Goal: Task Accomplishment & Management: Manage account settings

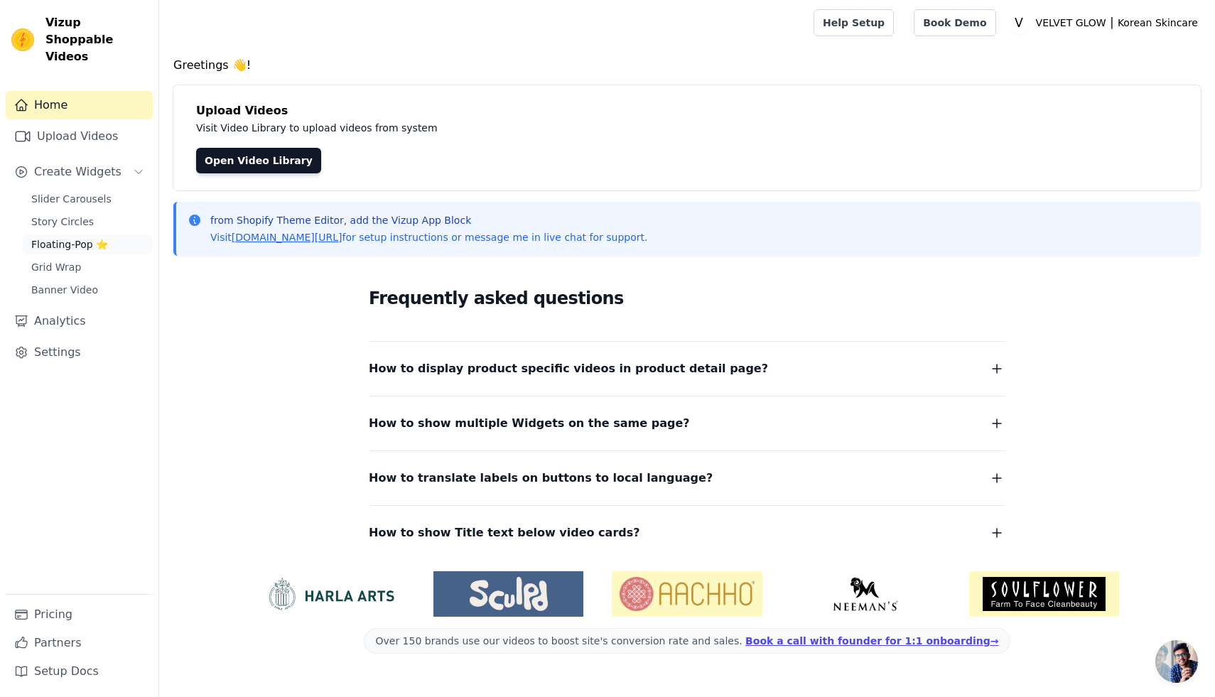
click at [67, 237] on span "Floating-Pop ⭐" at bounding box center [69, 244] width 77 height 14
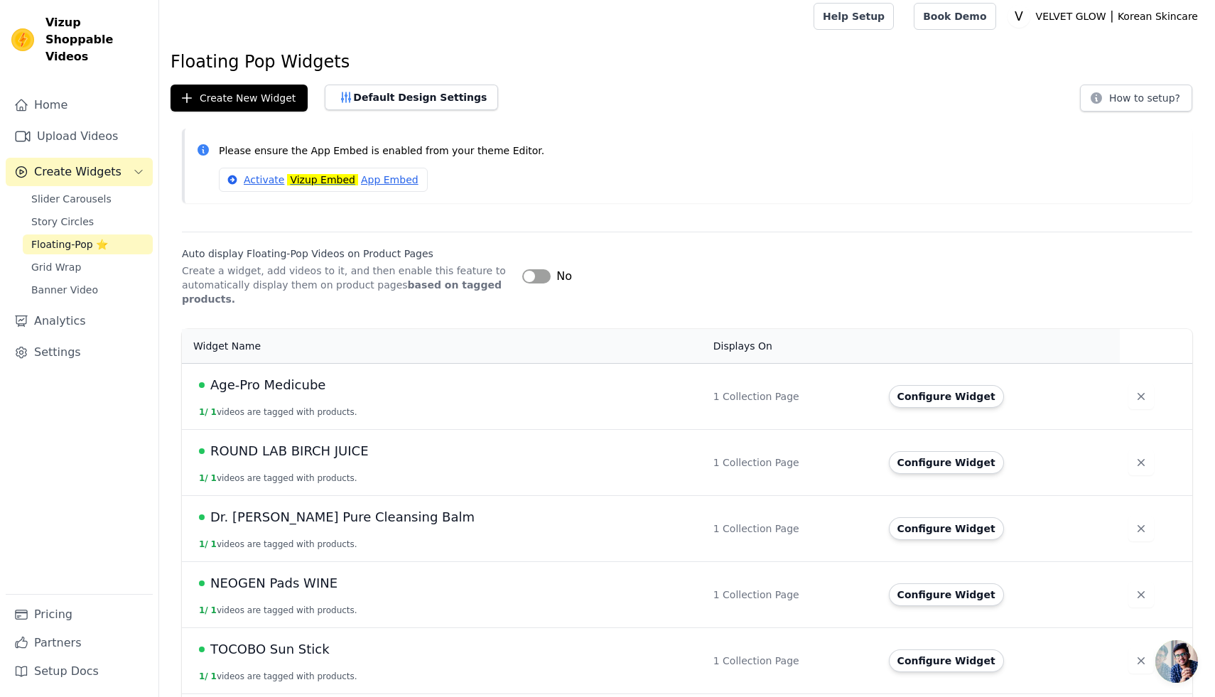
scroll to position [9, 0]
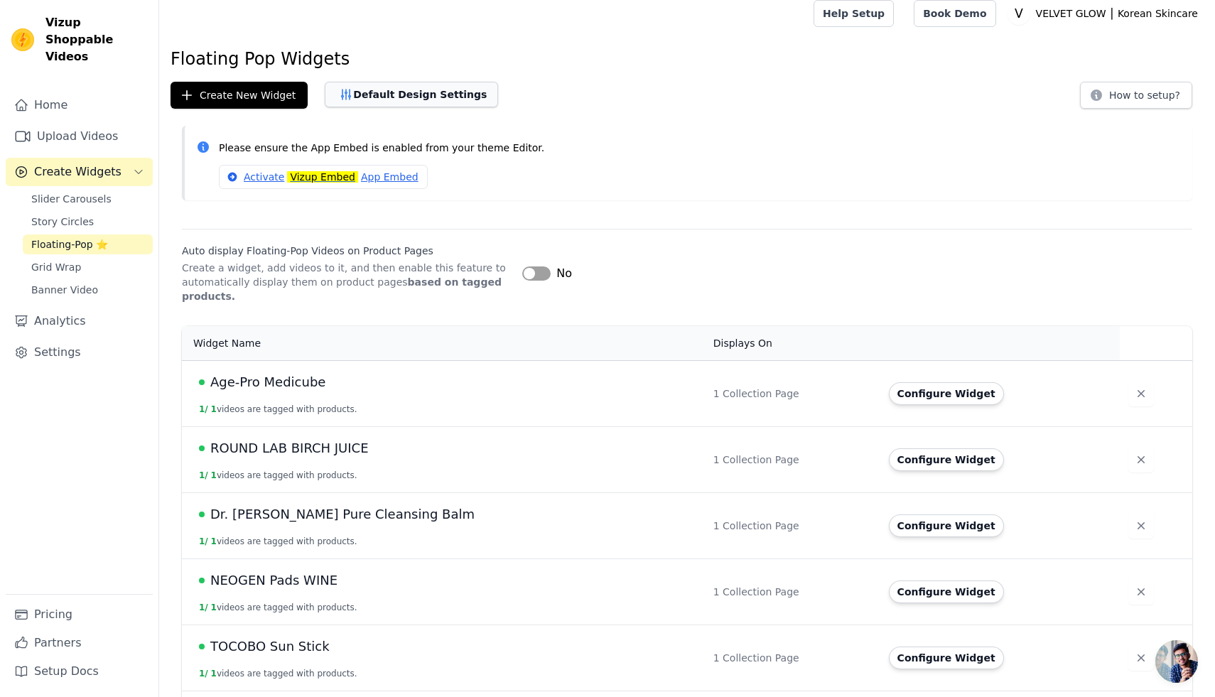
click at [426, 98] on button "Default Design Settings" at bounding box center [411, 95] width 173 height 26
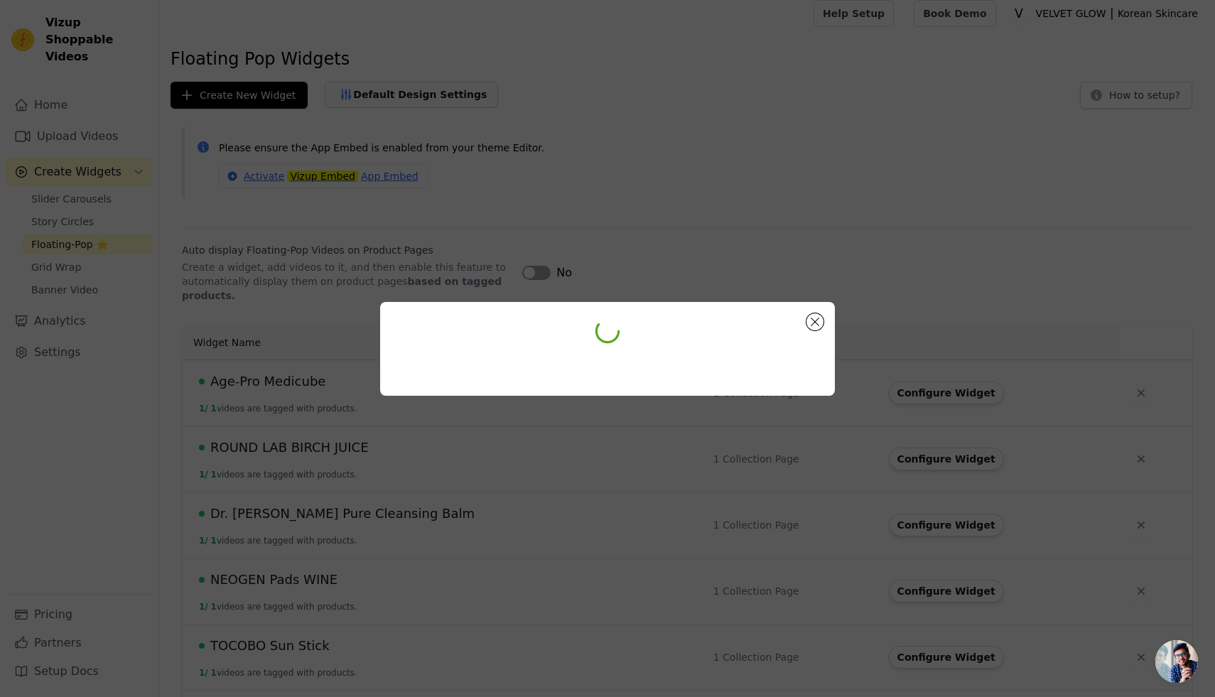
scroll to position [0, 0]
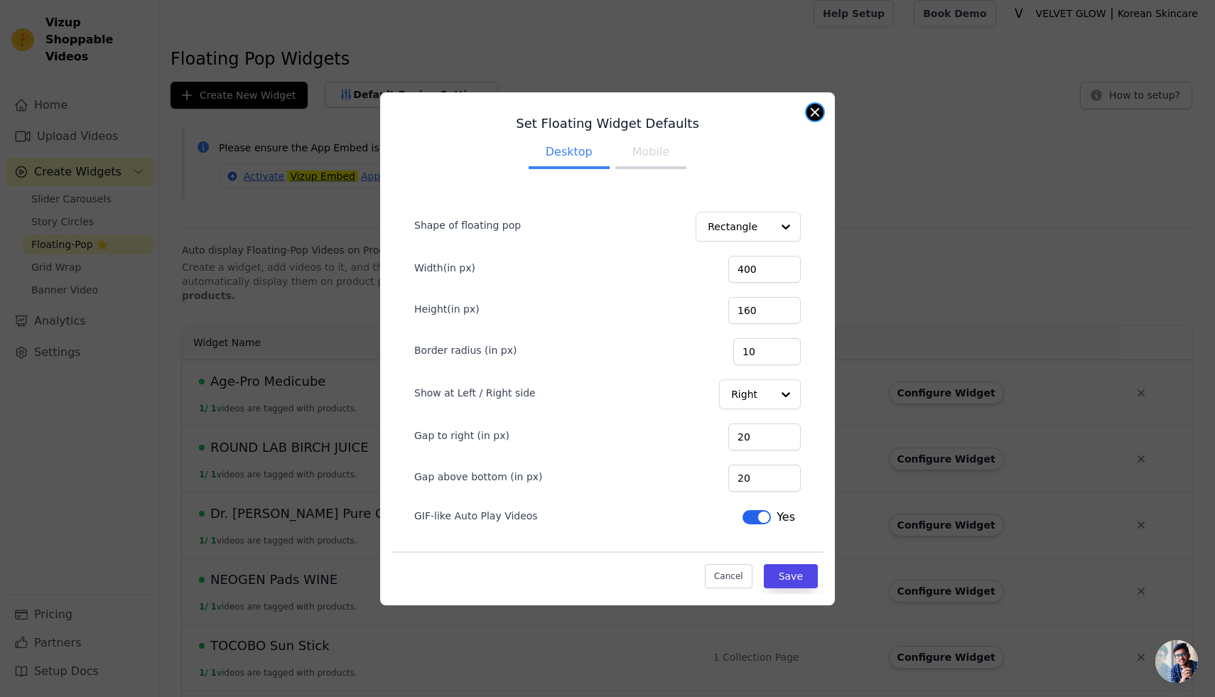
click at [815, 111] on button "Close modal" at bounding box center [814, 112] width 17 height 17
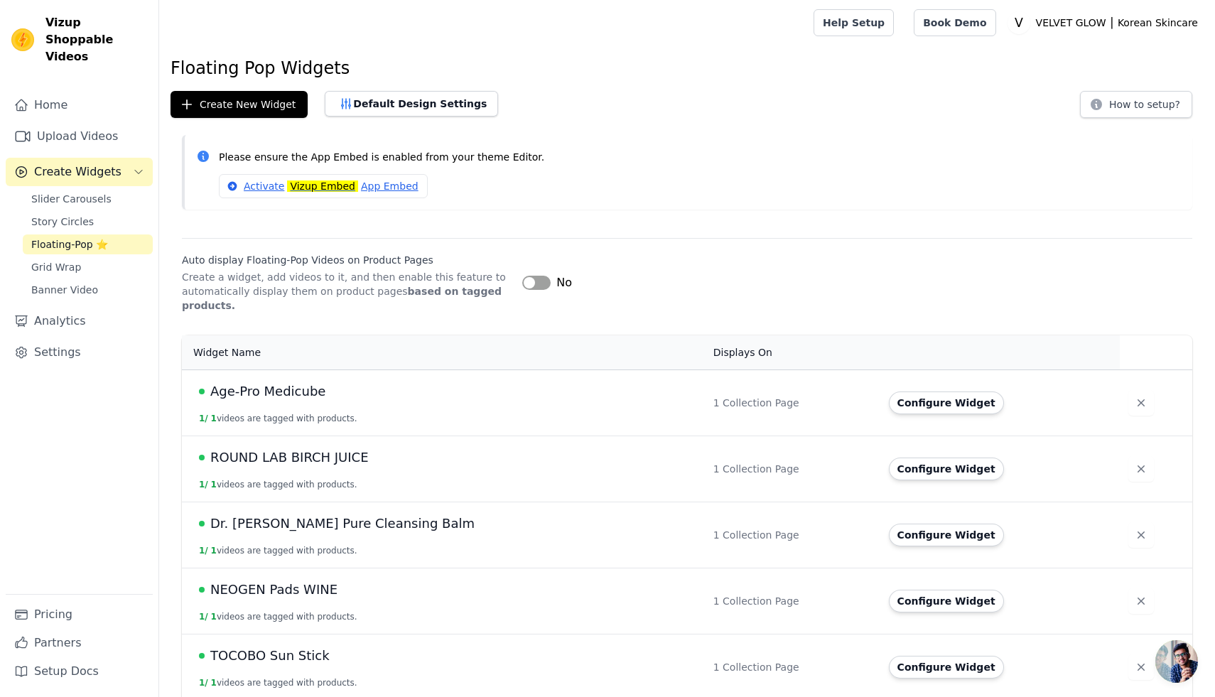
scroll to position [9, 0]
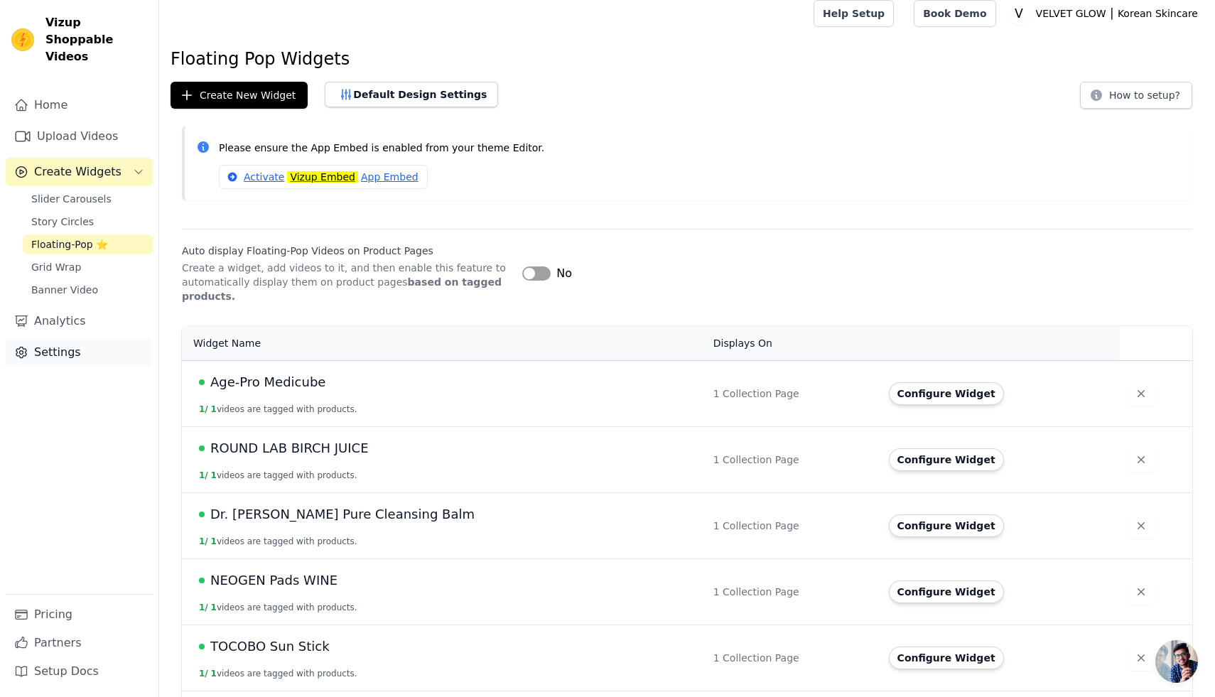
click at [72, 338] on link "Settings" at bounding box center [79, 352] width 147 height 28
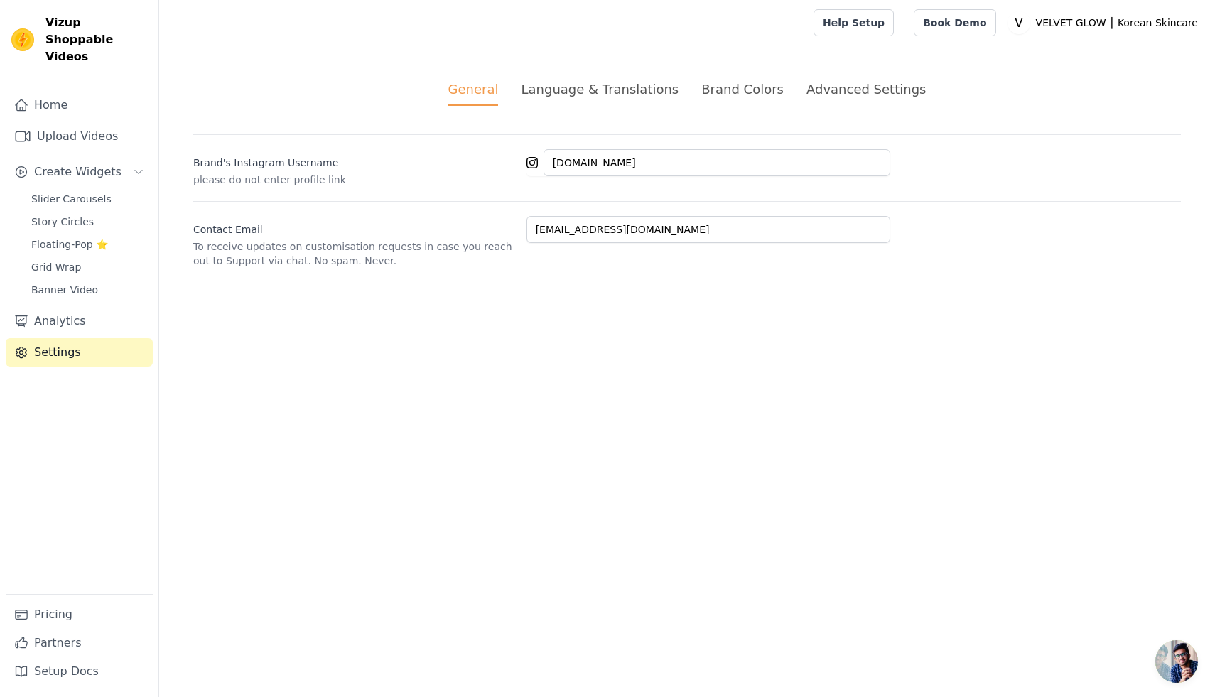
click at [857, 80] on div "Advanced Settings" at bounding box center [865, 89] width 119 height 19
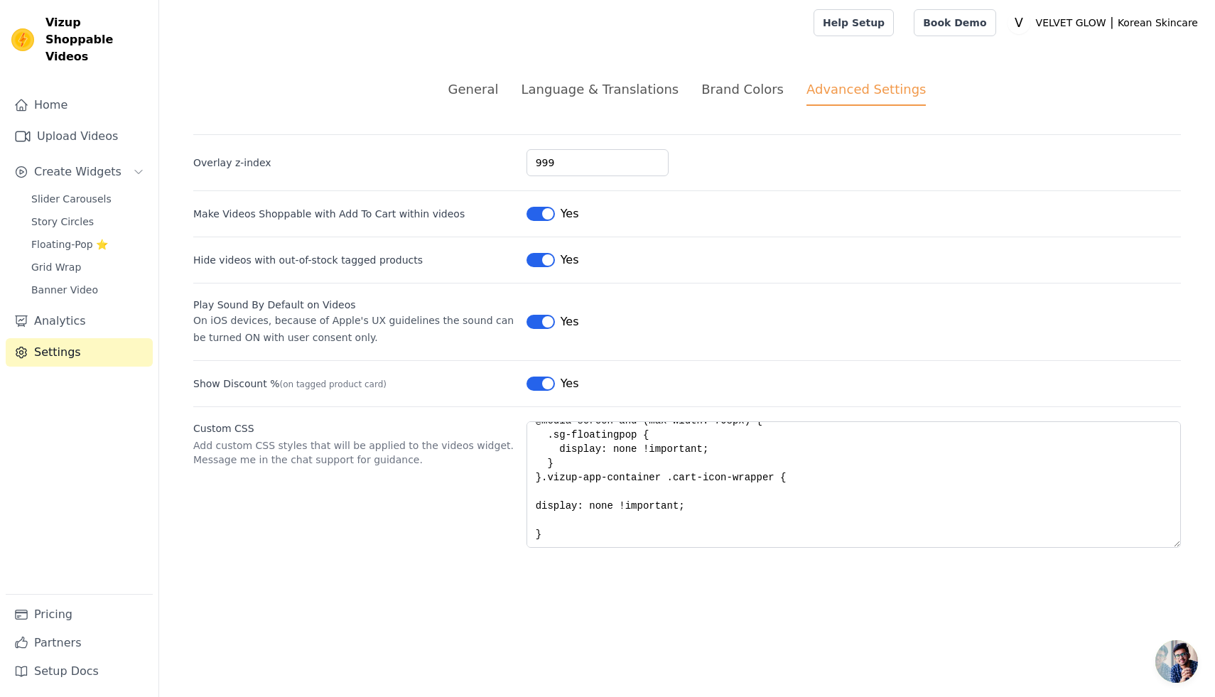
scroll to position [70, 0]
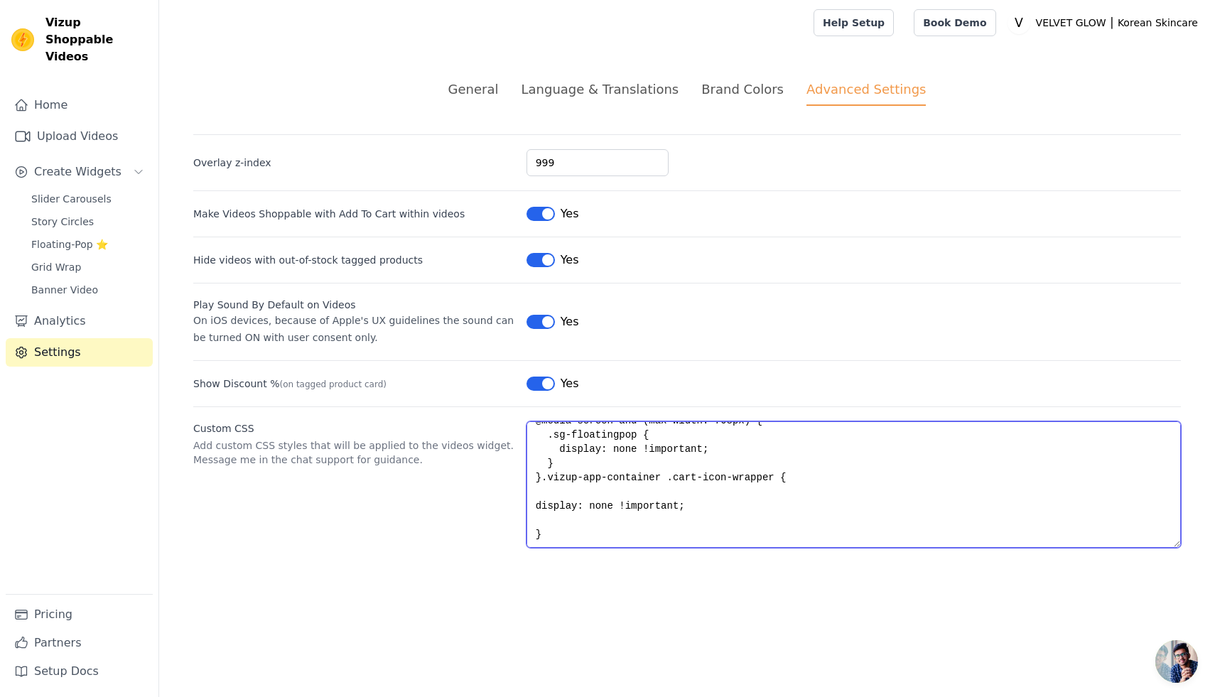
drag, startPoint x: 553, startPoint y: 521, endPoint x: 509, endPoint y: 460, distance: 74.9
click at [509, 460] on div "Custom CSS Add custom CSS styles that will be applied to the videos widget. Mes…" at bounding box center [686, 476] width 987 height 141
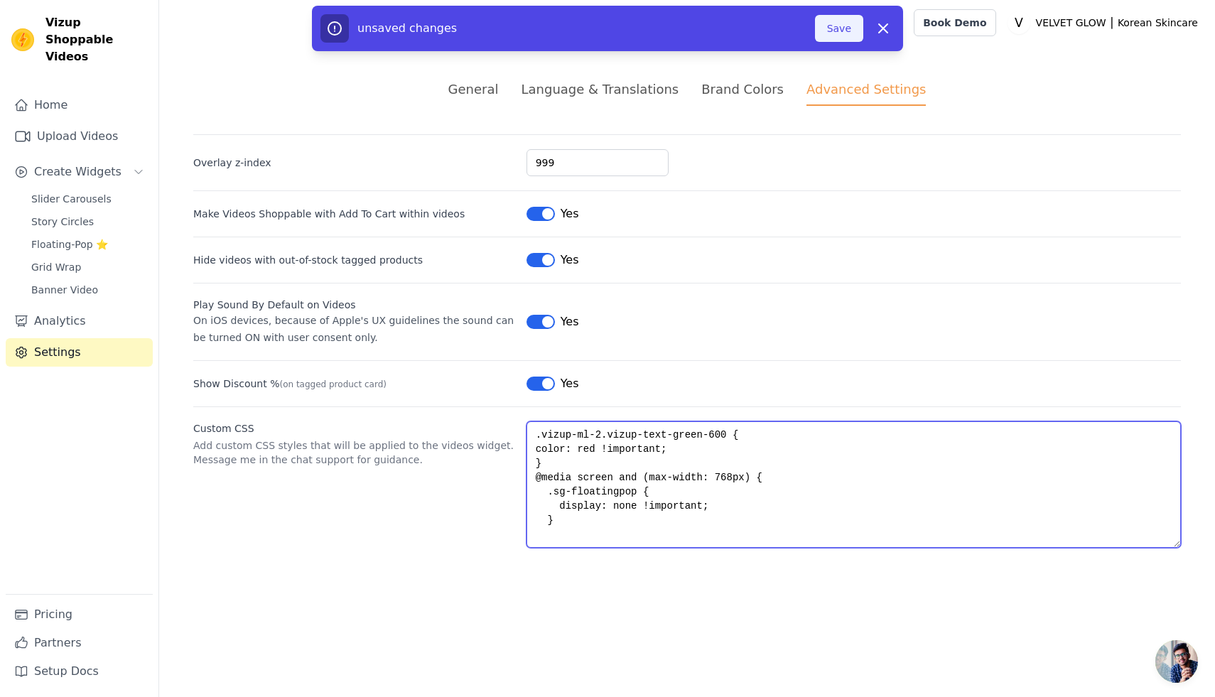
type textarea ".vizup-ml-2.vizup-text-green-600 { color: red !important; } @media screen and (…"
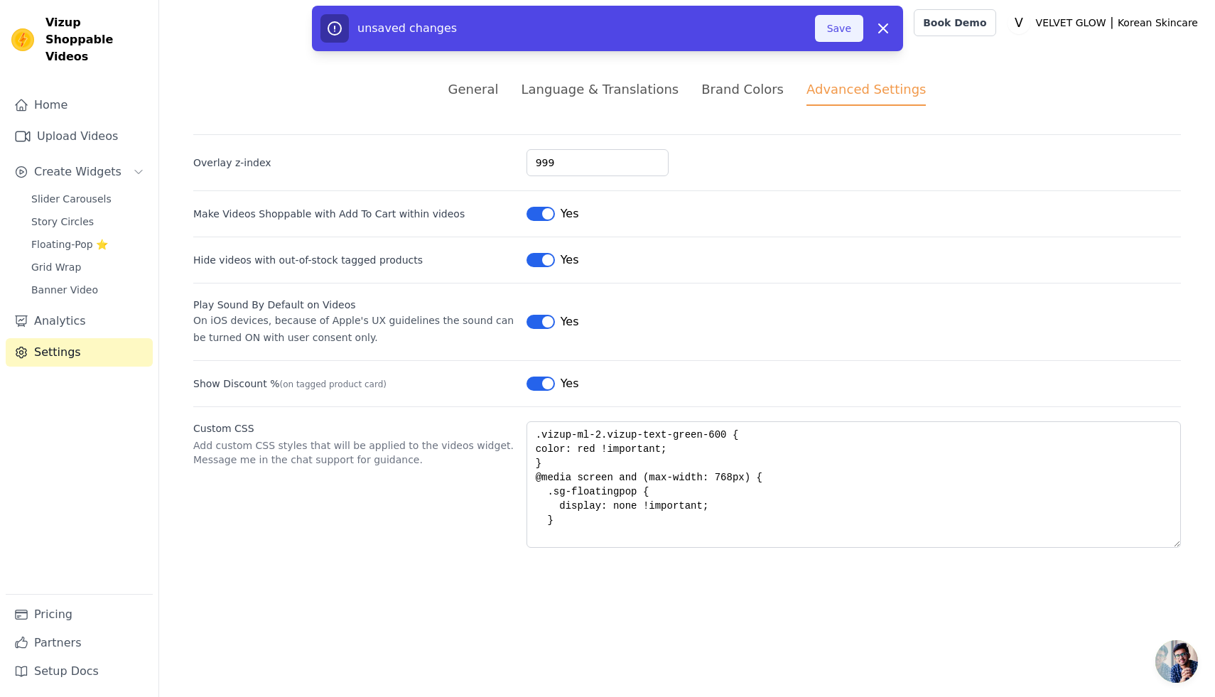
click at [840, 30] on button "Save" at bounding box center [839, 28] width 48 height 27
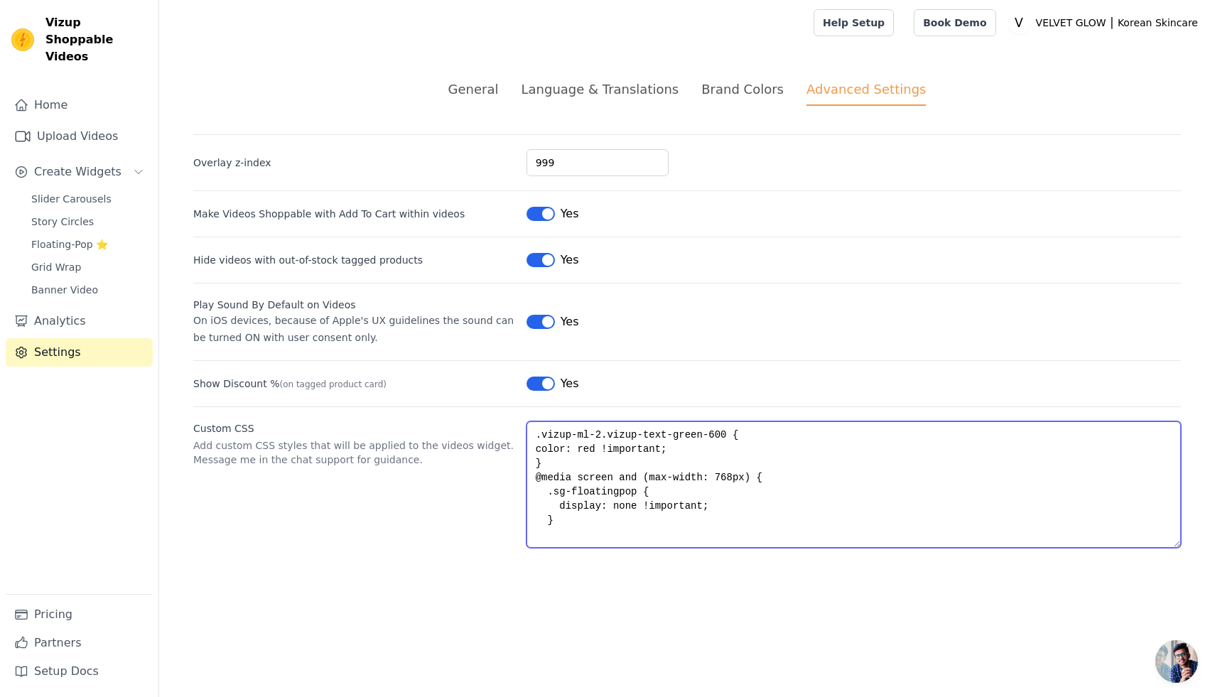
click at [560, 539] on textarea ".vizup-ml-2.vizup-text-green-600 { color: red !important; } @media screen and (…" at bounding box center [853, 484] width 654 height 126
paste textarea "}.vizup-app-container .cart-icon-wrapper { display: none !important; }"
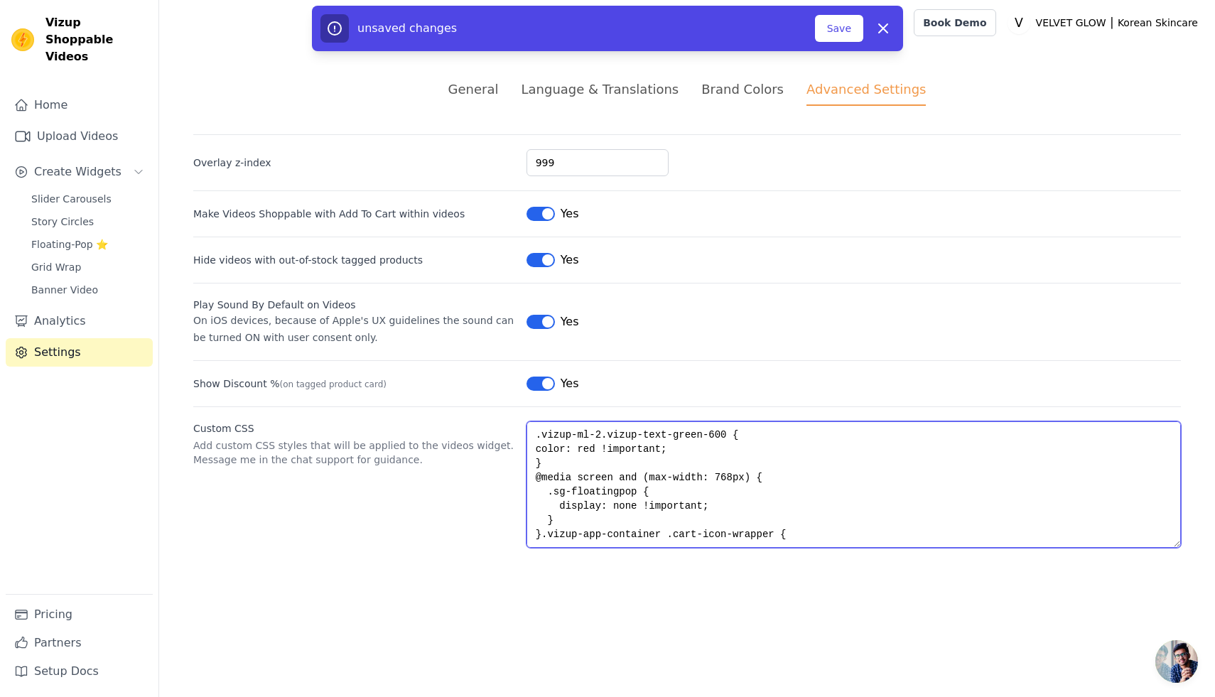
scroll to position [50, 0]
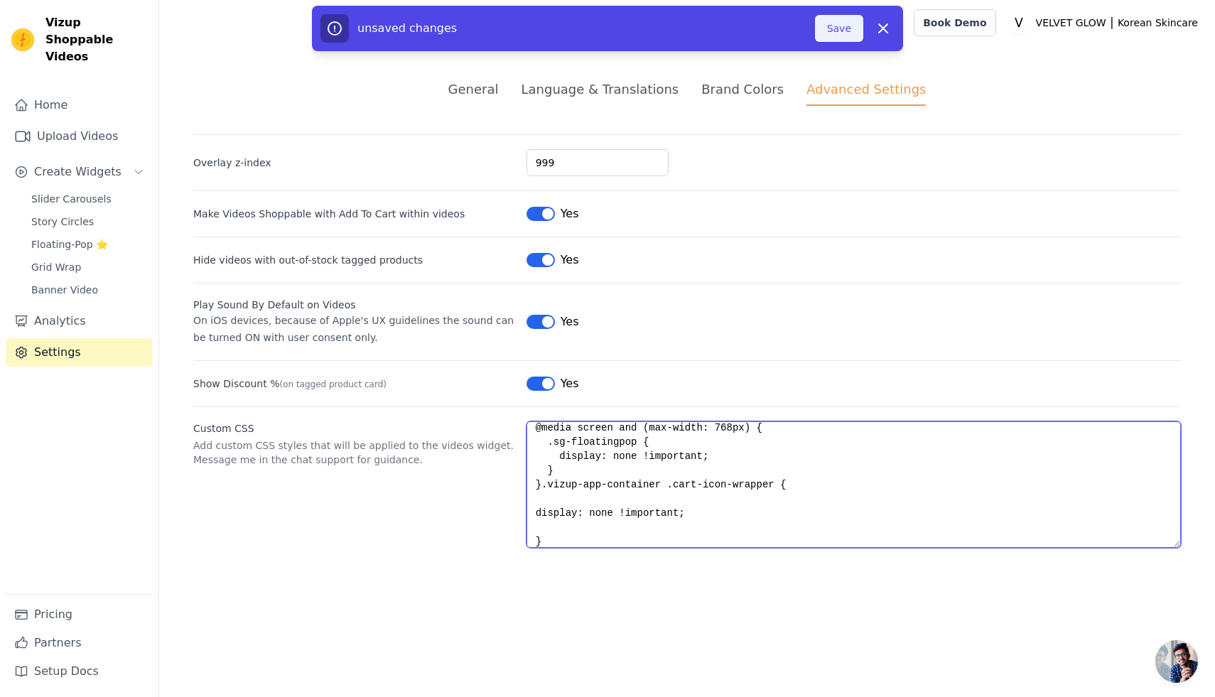
type textarea ".vizup-ml-2.vizup-text-green-600 { color: red !important; } @media screen and (…"
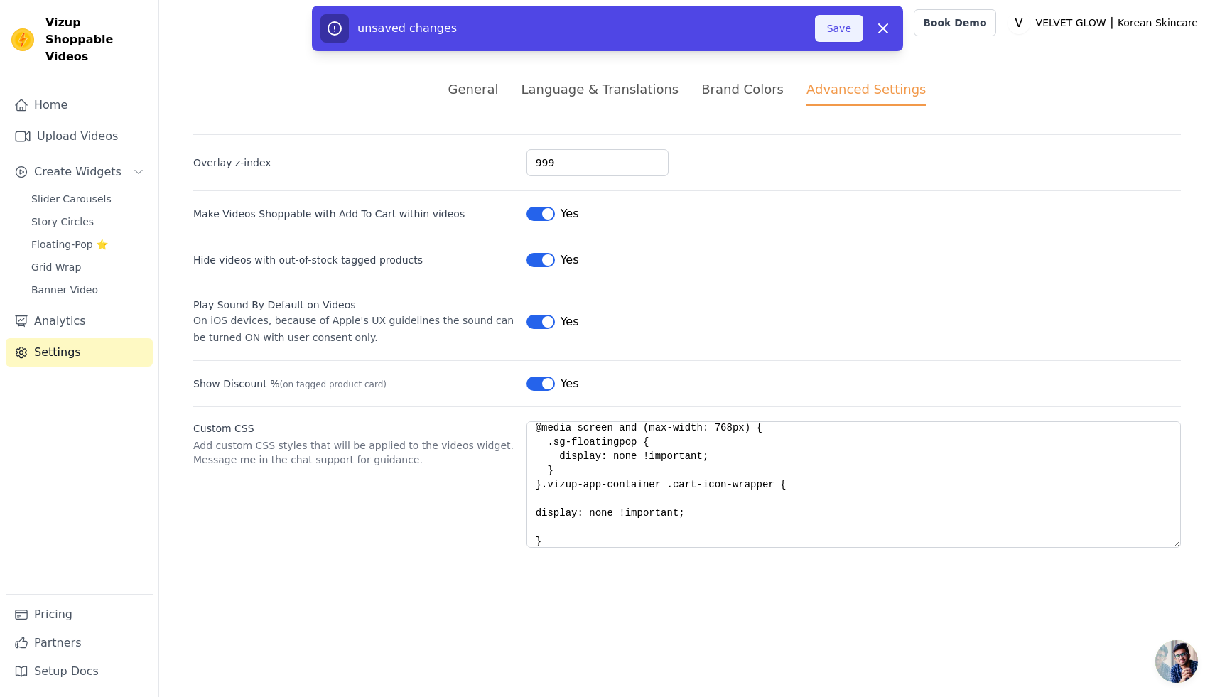
click at [847, 33] on button "Save" at bounding box center [839, 28] width 48 height 27
